Goal: Task Accomplishment & Management: Use online tool/utility

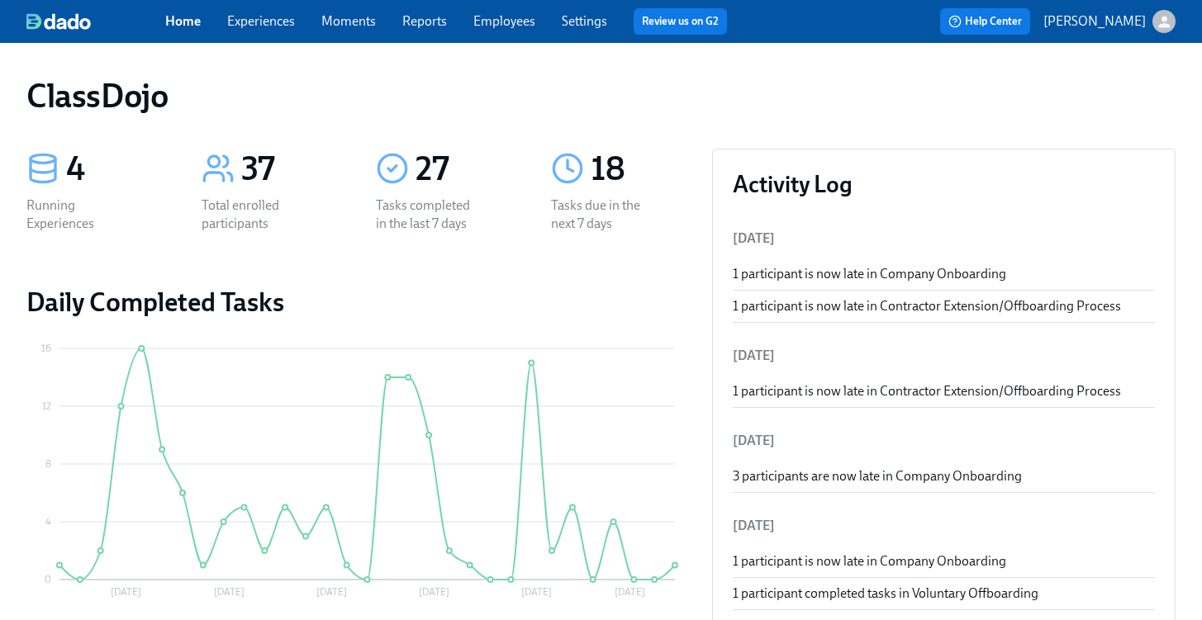
click at [520, 23] on link "Employees" at bounding box center [504, 21] width 62 height 16
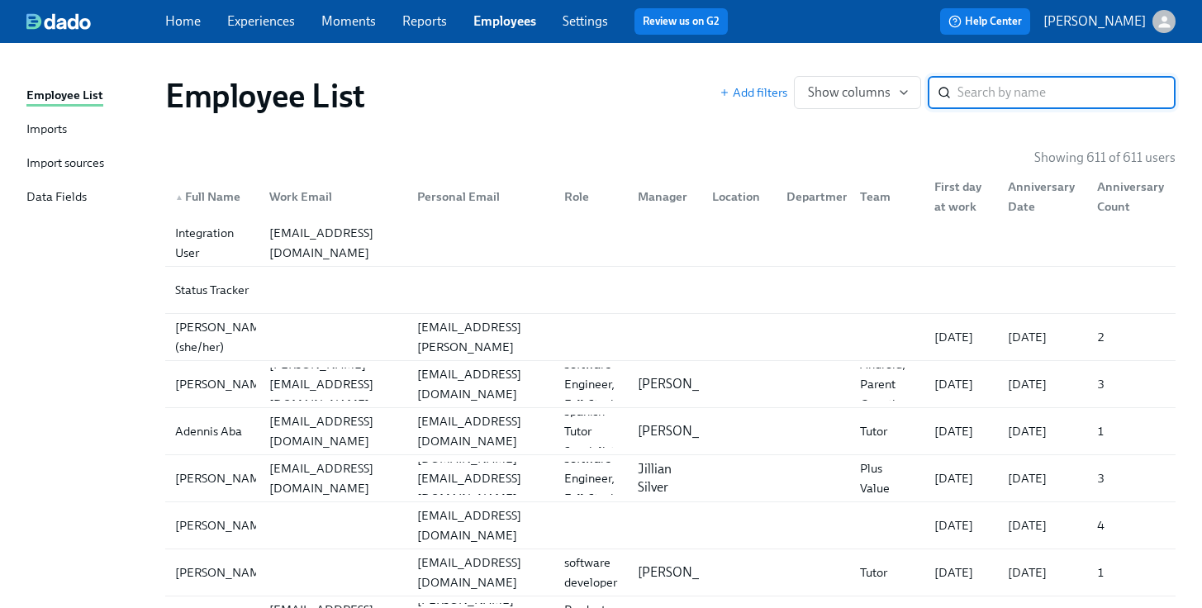
click at [46, 129] on div "Imports" at bounding box center [46, 130] width 40 height 21
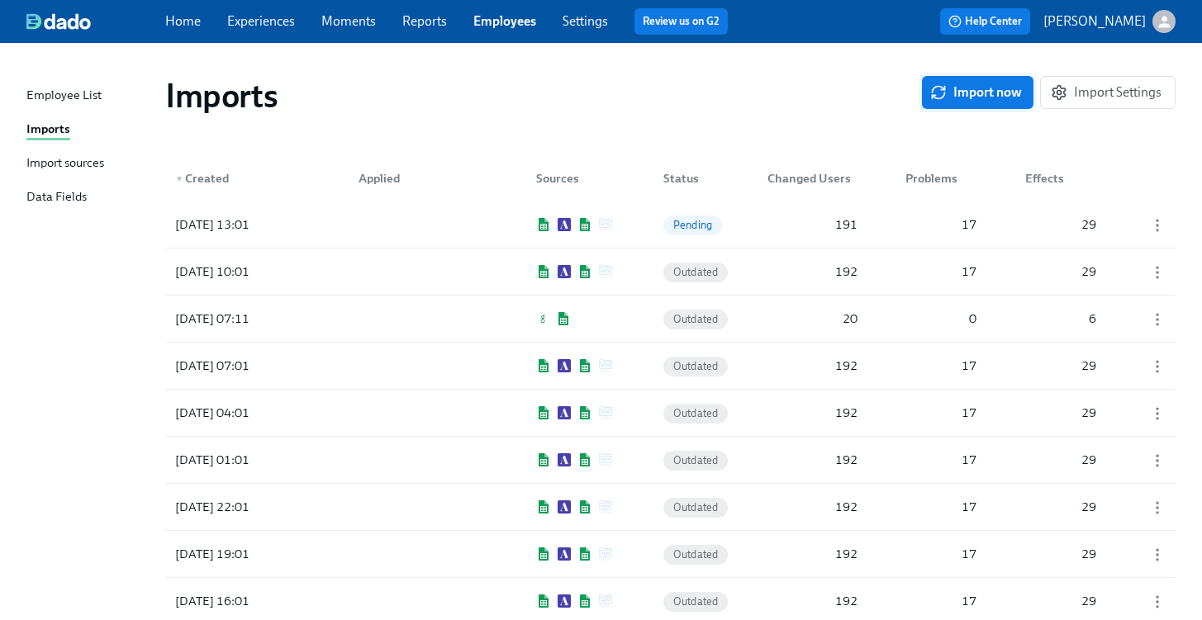
click at [975, 87] on span "Import now" at bounding box center [977, 92] width 88 height 17
